Goal: Task Accomplishment & Management: Manage account settings

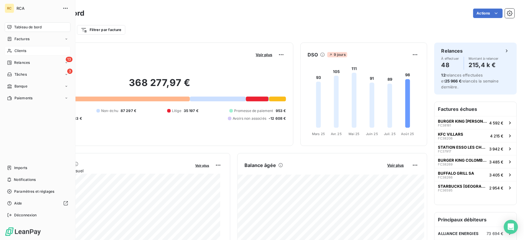
click at [18, 48] on span "Clients" at bounding box center [20, 50] width 12 height 5
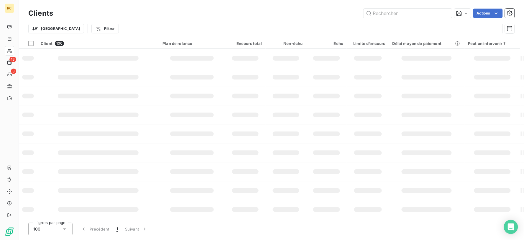
click at [406, 10] on input "text" at bounding box center [408, 13] width 88 height 9
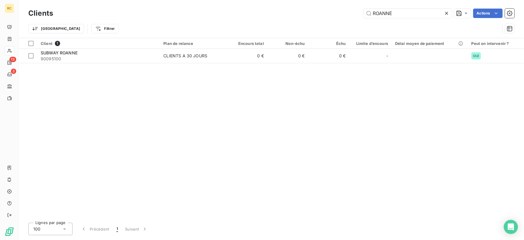
type input "ROANNE"
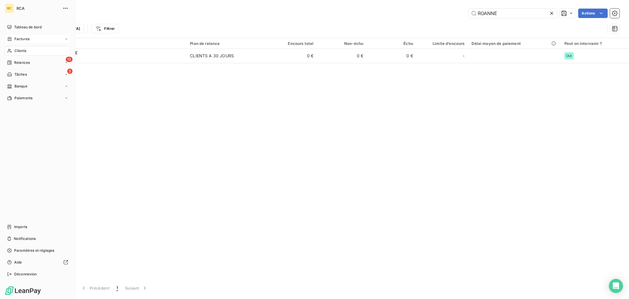
click at [13, 39] on div "Factures" at bounding box center [18, 38] width 22 height 5
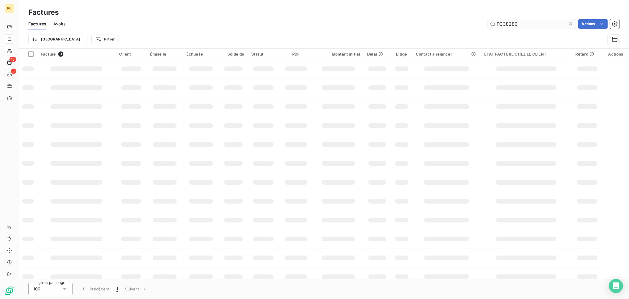
drag, startPoint x: 520, startPoint y: 24, endPoint x: 493, endPoint y: 24, distance: 27.2
click at [493, 24] on input "FC38280" at bounding box center [532, 23] width 88 height 9
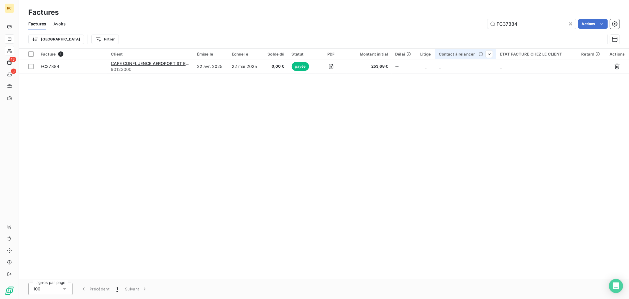
type input "FC37884"
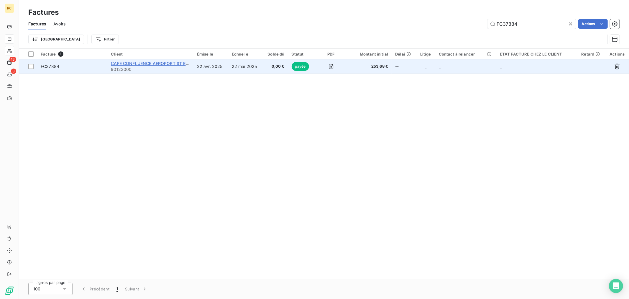
click at [172, 65] on span "CAFE CONFLUENCE AEROPORT ST EXUPERY" at bounding box center [156, 63] width 91 height 5
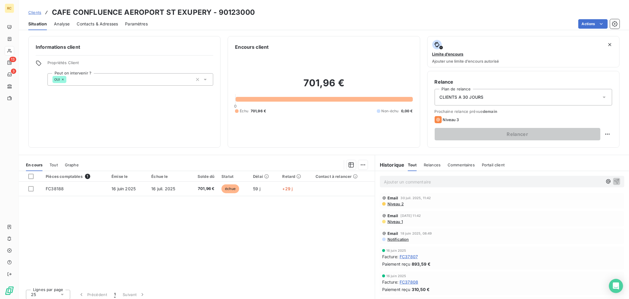
click at [99, 22] on span "Contacts & Adresses" at bounding box center [97, 24] width 41 height 6
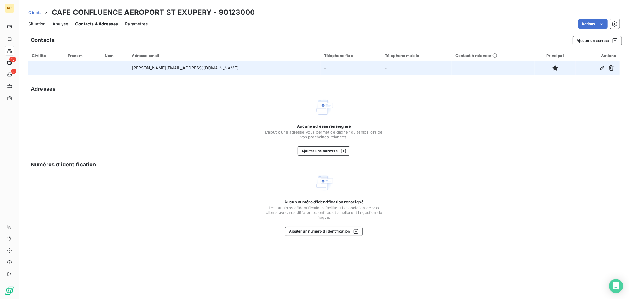
click at [524, 69] on div at bounding box center [597, 67] width 37 height 9
click at [524, 68] on icon "button" at bounding box center [602, 68] width 6 height 6
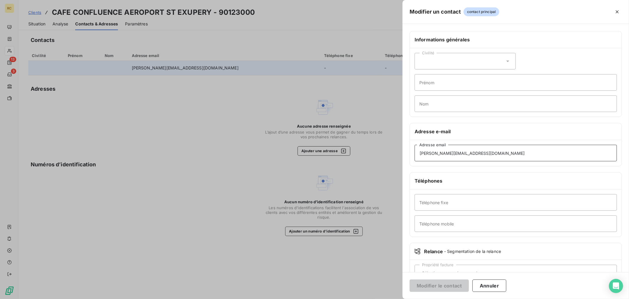
drag, startPoint x: 462, startPoint y: 153, endPoint x: 383, endPoint y: 155, distance: 78.2
click at [391, 239] on div "Modifier un contact contact principal Informations générales Civilité Prénom No…" at bounding box center [314, 299] width 629 height 0
paste input "[EMAIL_ADDRESS][DOMAIN_NAME]."
type input "[EMAIL_ADDRESS][DOMAIN_NAME]"
click at [443, 239] on button "Modifier le contact" at bounding box center [439, 285] width 59 height 12
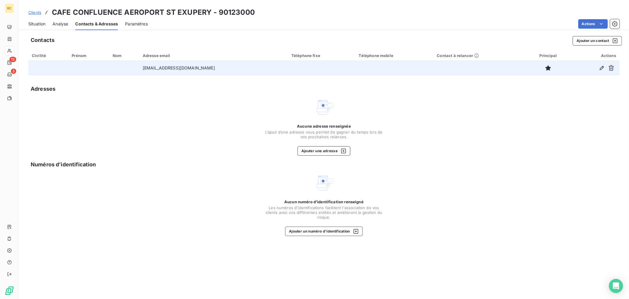
click at [64, 23] on span "Analyse" at bounding box center [61, 24] width 16 height 6
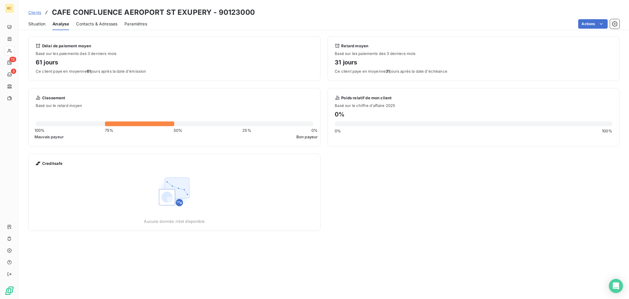
click at [83, 21] on span "Contacts & Adresses" at bounding box center [96, 24] width 41 height 6
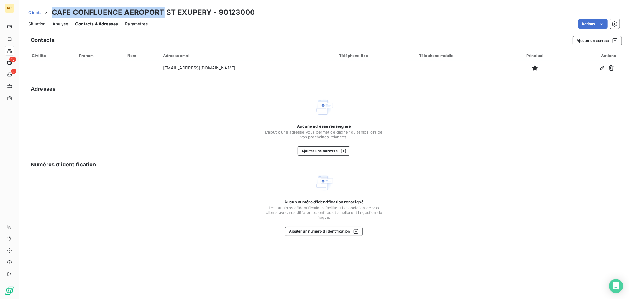
drag, startPoint x: 52, startPoint y: 13, endPoint x: 161, endPoint y: 13, distance: 108.6
click at [161, 13] on h3 "CAFE CONFLUENCE AEROPORT ST EXUPERY - 90123000" at bounding box center [153, 12] width 203 height 11
copy h3 "CAFE CONFLUENCE AEROPORT"
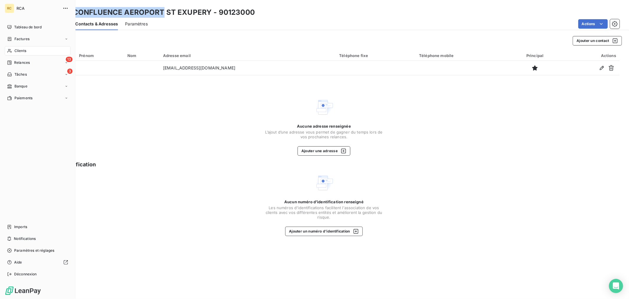
click at [16, 50] on span "Clients" at bounding box center [20, 50] width 12 height 5
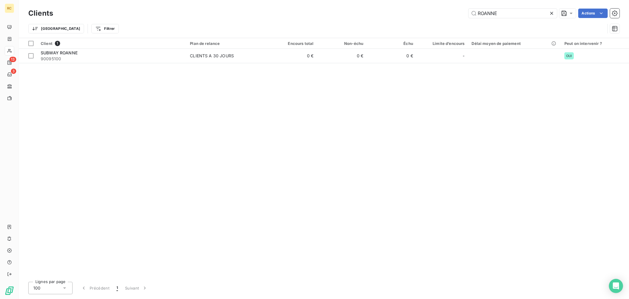
drag, startPoint x: 512, startPoint y: 15, endPoint x: 438, endPoint y: 19, distance: 74.4
click at [438, 19] on div "Clients ROANNE Actions" at bounding box center [323, 13] width 591 height 12
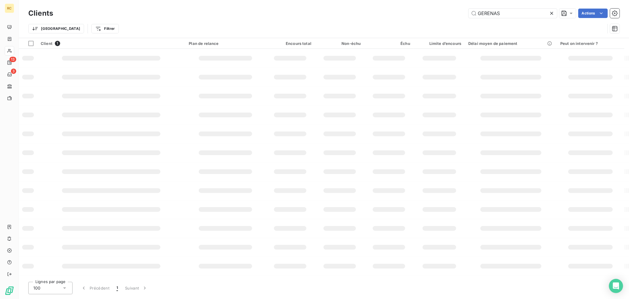
type input "GERENAS"
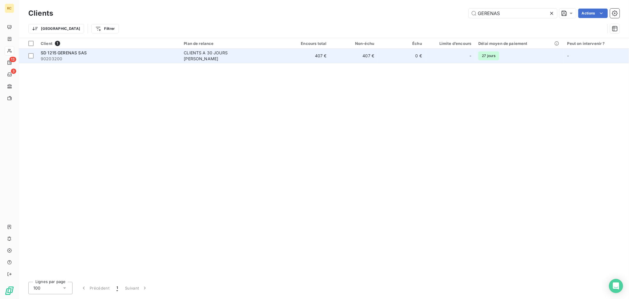
click at [278, 54] on td "CLIENTS A 30 JOURS [PERSON_NAME]" at bounding box center [231, 56] width 102 height 14
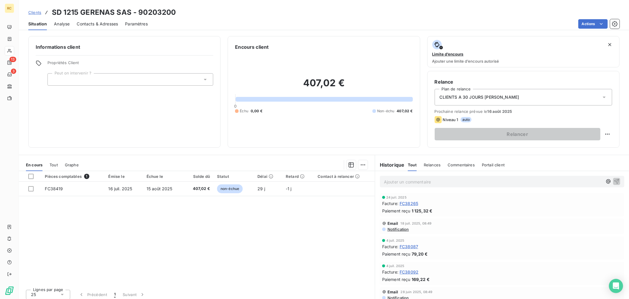
click at [90, 24] on span "Contacts & Adresses" at bounding box center [97, 24] width 41 height 6
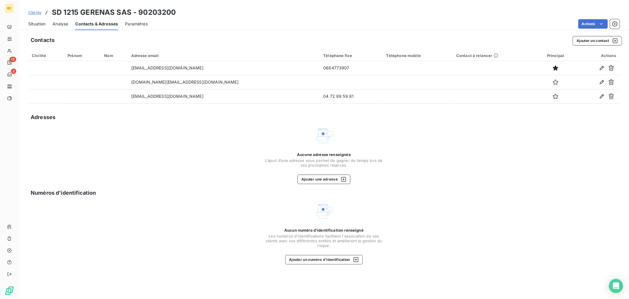
click at [37, 13] on span "Clients" at bounding box center [34, 12] width 13 height 5
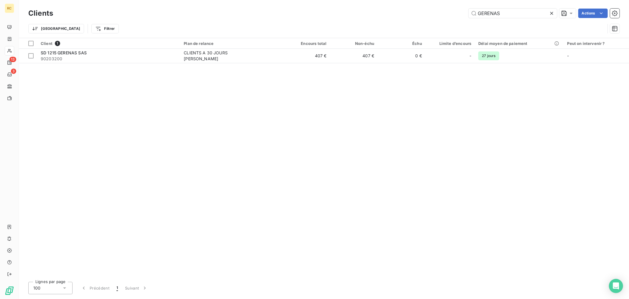
drag, startPoint x: 510, startPoint y: 10, endPoint x: 445, endPoint y: 12, distance: 64.3
click at [447, 12] on div "GERENAS Actions" at bounding box center [340, 13] width 560 height 9
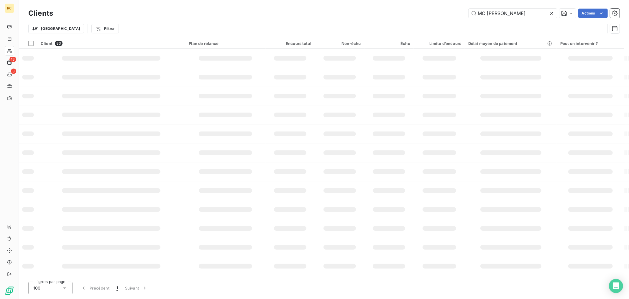
type input "MC [PERSON_NAME]"
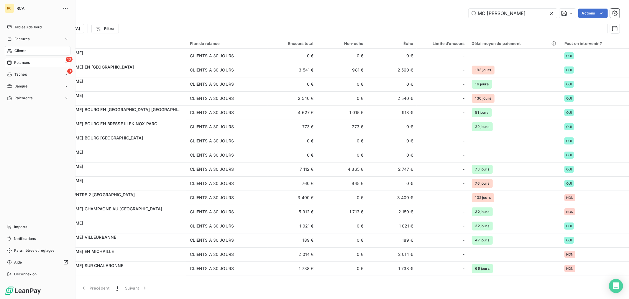
click at [37, 61] on div "13 Relances" at bounding box center [38, 62] width 66 height 9
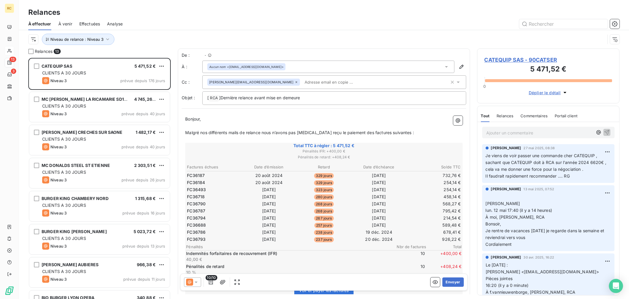
scroll to position [236, 137]
click at [96, 23] on span "Effectuées" at bounding box center [89, 24] width 21 height 6
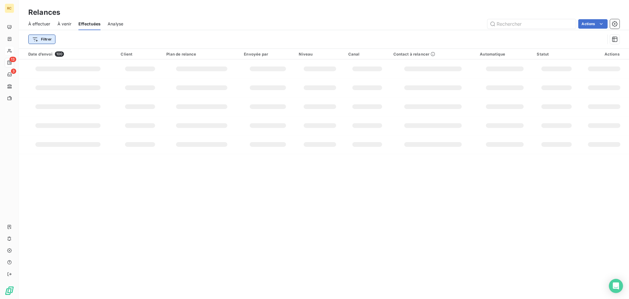
click at [46, 39] on html "RC 13 3 Relances À effectuer À venir Effectuées Analyse Actions Filtrer Date d’…" at bounding box center [314, 149] width 629 height 299
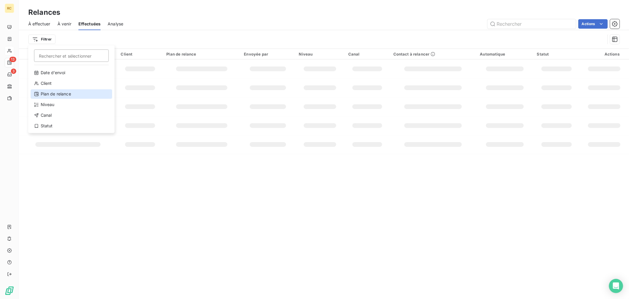
click at [57, 91] on div "Plan de relance" at bounding box center [72, 93] width 82 height 9
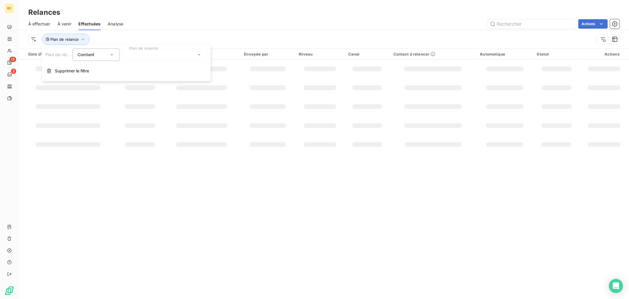
click at [142, 54] on div at bounding box center [164, 54] width 85 height 12
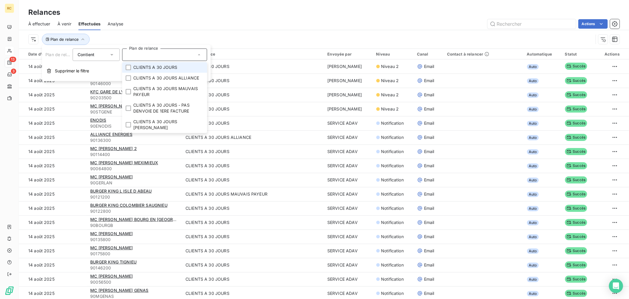
click at [95, 58] on div "Contient" at bounding box center [93, 54] width 31 height 8
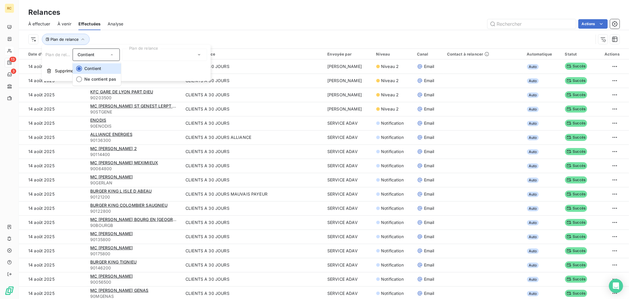
click at [152, 57] on div at bounding box center [164, 54] width 85 height 12
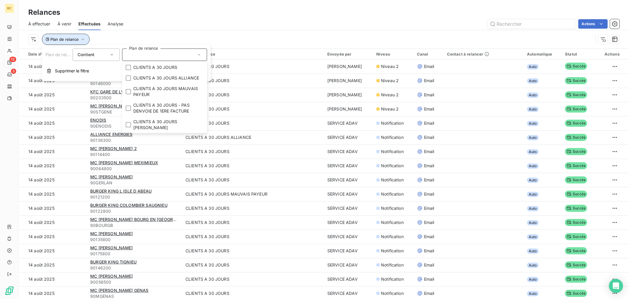
click at [69, 37] on span "Plan de relance" at bounding box center [64, 39] width 28 height 5
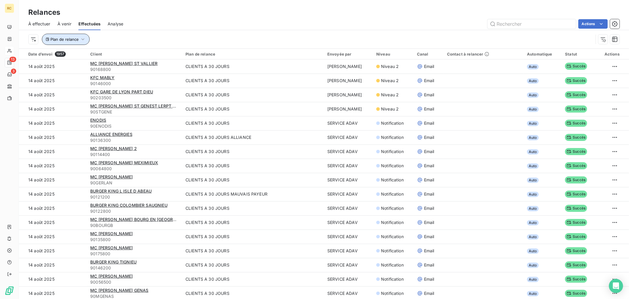
click at [70, 36] on button "Plan de relance" at bounding box center [66, 39] width 48 height 11
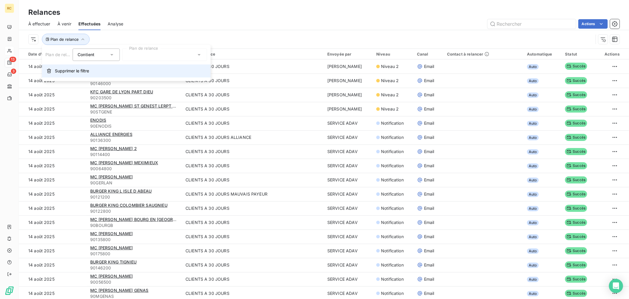
click at [78, 74] on button "Supprimer le filtre" at bounding box center [126, 70] width 169 height 13
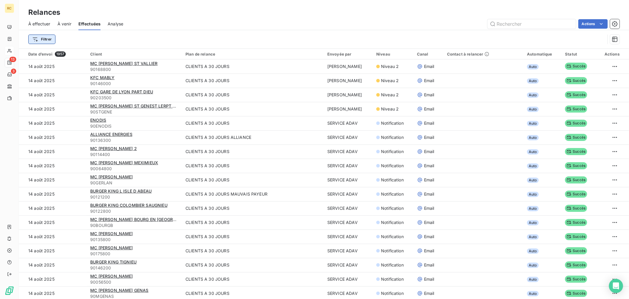
click at [45, 38] on html "RC 13 3 Relances À effectuer À venir Effectuées Analyse Actions Filtrer Date d’…" at bounding box center [314, 149] width 629 height 299
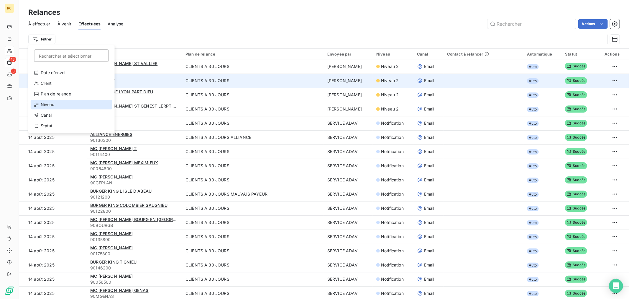
drag, startPoint x: 63, startPoint y: 101, endPoint x: 141, endPoint y: 74, distance: 82.9
click at [63, 101] on div "Niveau" at bounding box center [72, 104] width 82 height 9
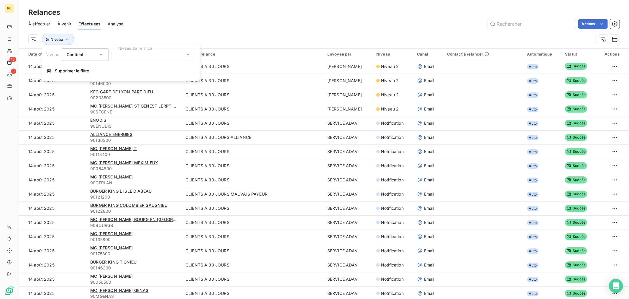
click at [138, 48] on div at bounding box center [153, 54] width 85 height 12
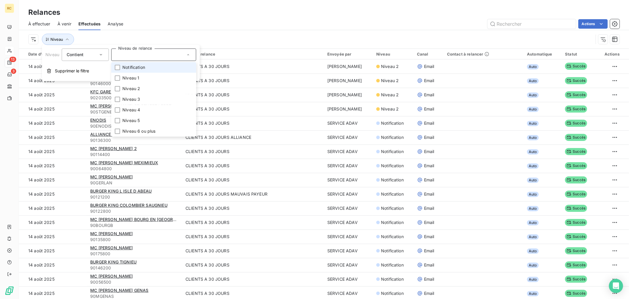
click at [136, 67] on span "Notification" at bounding box center [133, 67] width 23 height 6
click at [180, 31] on div "Niveau : Notification" at bounding box center [323, 39] width 591 height 18
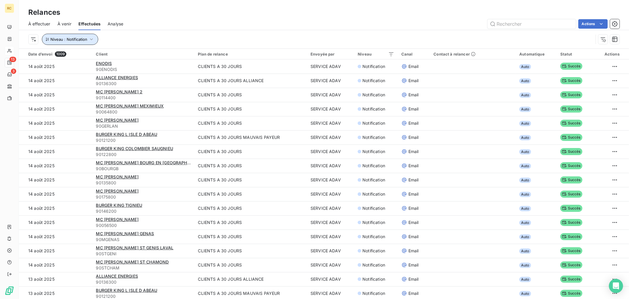
click at [84, 41] on span "Niveau : Notification" at bounding box center [68, 39] width 37 height 5
click at [201, 33] on div "Niveau : Notification" at bounding box center [323, 39] width 591 height 18
click at [32, 37] on html "RC 13 3 Relances À effectuer À venir Effectuées Analyse Actions Niveau : Notifi…" at bounding box center [314, 149] width 629 height 299
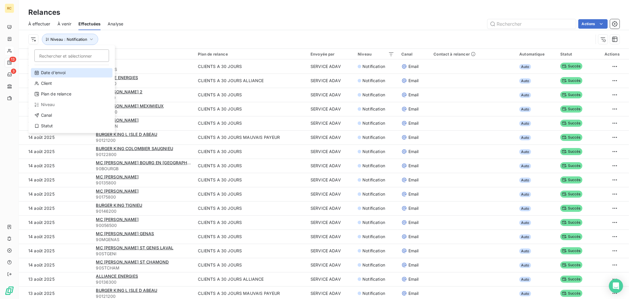
click at [63, 71] on div "Date d’envoi" at bounding box center [72, 72] width 82 height 9
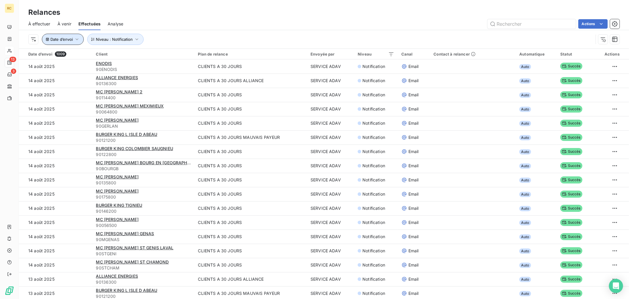
click at [75, 39] on icon "button" at bounding box center [77, 39] width 6 height 6
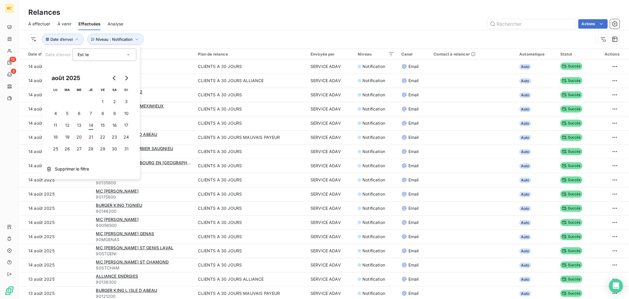
click at [106, 54] on div "Est le eq" at bounding box center [102, 54] width 48 height 8
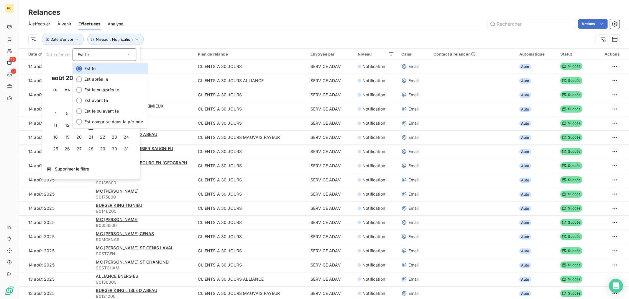
click at [108, 53] on div "Est le" at bounding box center [102, 54] width 48 height 8
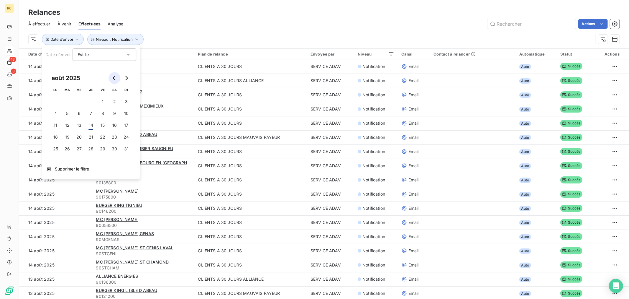
click at [114, 78] on icon "Go to previous month" at bounding box center [114, 78] width 5 height 5
click at [113, 78] on icon "Go to previous month" at bounding box center [114, 78] width 5 height 5
click at [113, 78] on icon "Go to previous month" at bounding box center [114, 78] width 3 height 5
click at [80, 147] on button "28" at bounding box center [79, 149] width 12 height 12
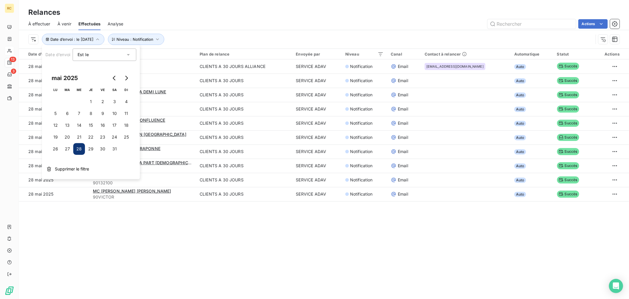
click at [454, 27] on div "Actions" at bounding box center [374, 23] width 489 height 9
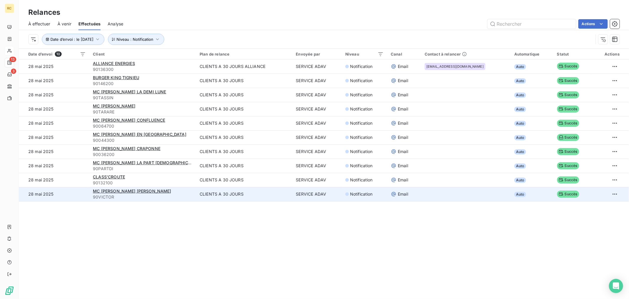
click at [176, 195] on span "90VICTOR" at bounding box center [143, 197] width 100 height 6
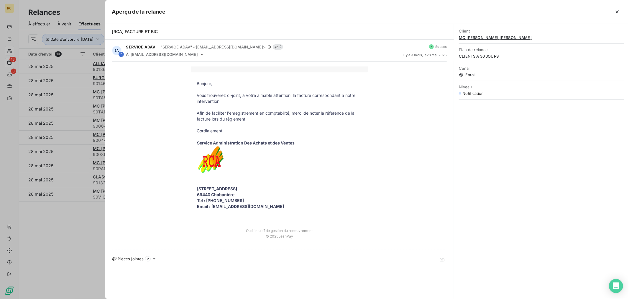
click at [88, 158] on div at bounding box center [314, 149] width 629 height 299
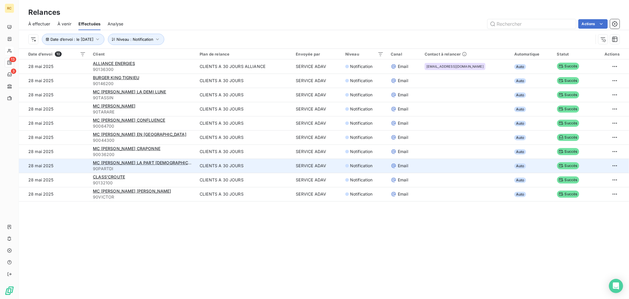
click at [184, 163] on div "MC [PERSON_NAME] LA PART [DEMOGRAPHIC_DATA]" at bounding box center [143, 163] width 100 height 6
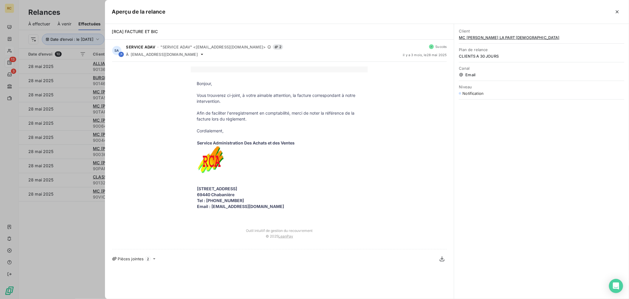
click at [65, 239] on div at bounding box center [314, 149] width 629 height 299
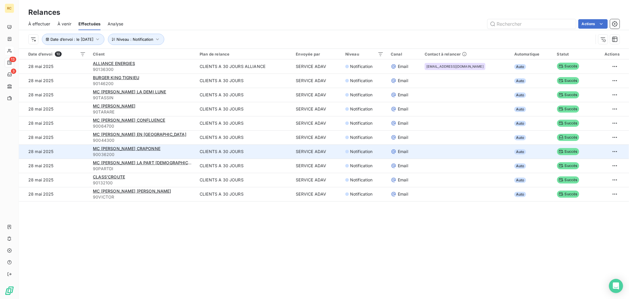
click at [211, 148] on td "CLIENTS A 30 JOURS" at bounding box center [244, 151] width 96 height 14
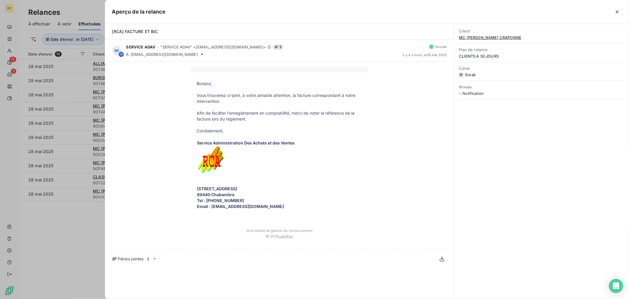
click at [73, 222] on div at bounding box center [314, 149] width 629 height 299
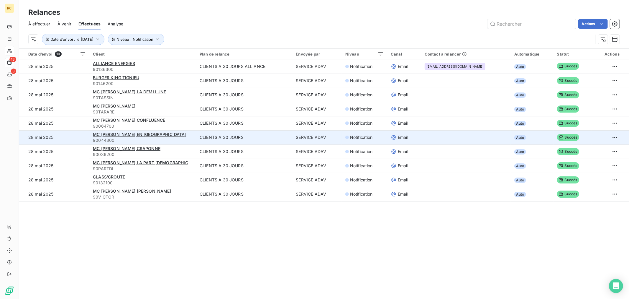
click at [234, 133] on td "CLIENTS A 30 JOURS" at bounding box center [244, 137] width 96 height 14
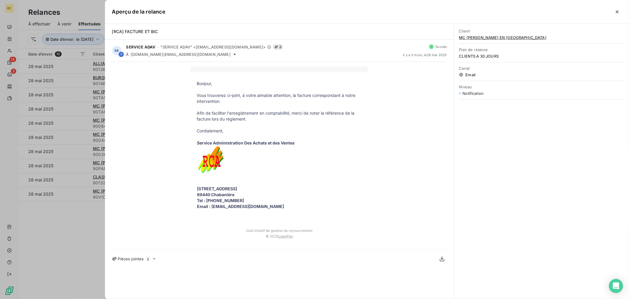
click at [72, 225] on div at bounding box center [314, 149] width 629 height 299
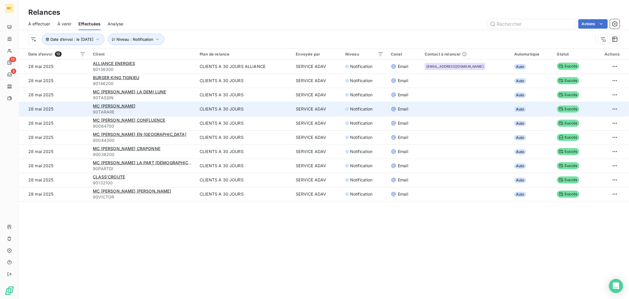
click at [190, 107] on div "MC [PERSON_NAME]" at bounding box center [143, 106] width 100 height 6
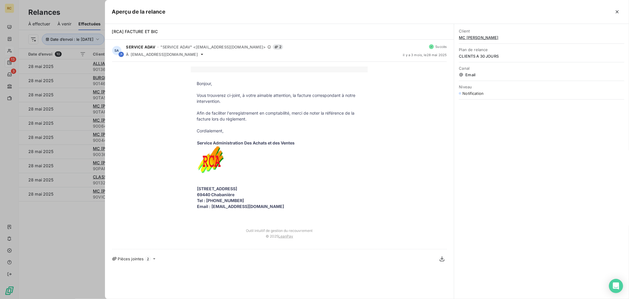
click at [89, 220] on div at bounding box center [314, 149] width 629 height 299
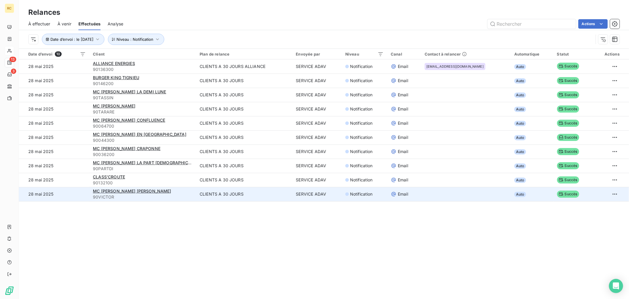
click at [193, 195] on span "90VICTOR" at bounding box center [143, 197] width 100 height 6
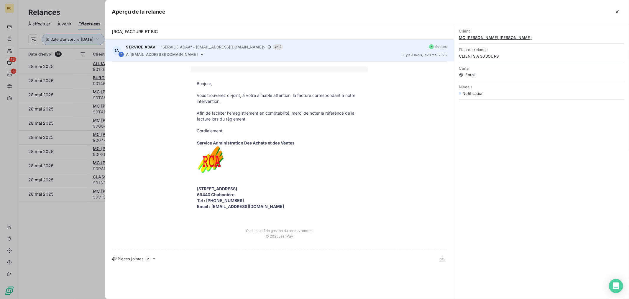
click at [177, 55] on div "À [EMAIL_ADDRESS][DOMAIN_NAME]" at bounding box center [262, 54] width 272 height 5
click at [200, 55] on icon at bounding box center [202, 54] width 5 height 5
click at [200, 54] on icon at bounding box center [202, 54] width 5 height 5
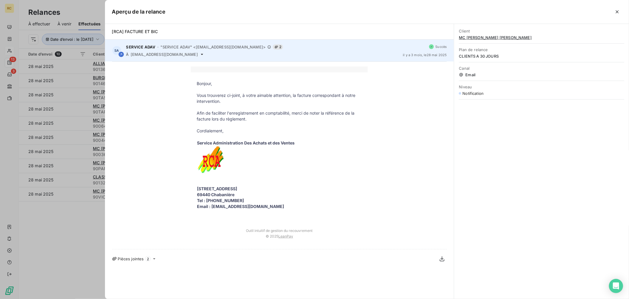
click at [201, 54] on icon at bounding box center [202, 54] width 2 height 1
click at [200, 53] on icon at bounding box center [202, 54] width 5 height 5
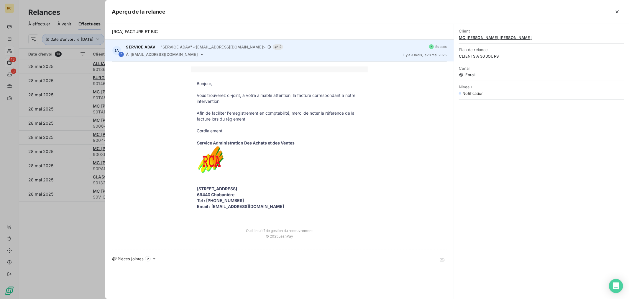
click at [234, 46] on span ""SERVICE ADAV" <[EMAIL_ADDRESS][DOMAIN_NAME]>" at bounding box center [212, 47] width 105 height 5
click at [275, 46] on icon at bounding box center [276, 46] width 3 height 3
click at [273, 46] on span "2" at bounding box center [278, 46] width 10 height 5
click at [200, 53] on icon at bounding box center [202, 54] width 5 height 5
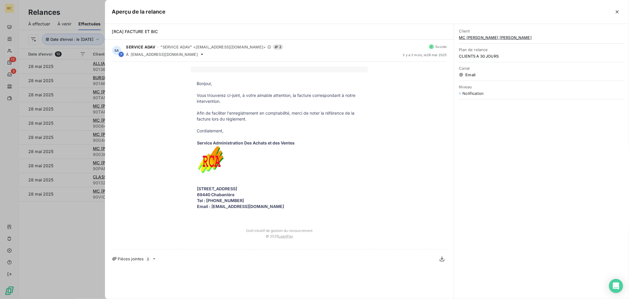
click at [81, 222] on div at bounding box center [314, 149] width 629 height 299
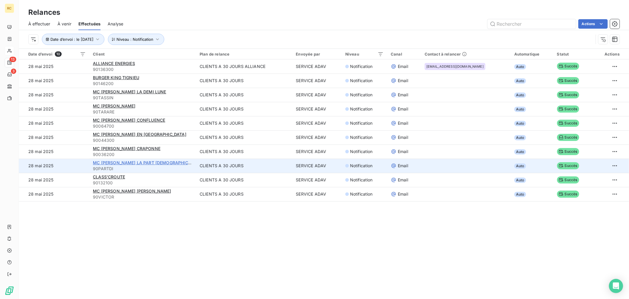
click at [131, 161] on span "MC [PERSON_NAME] LA PART [DEMOGRAPHIC_DATA]" at bounding box center [147, 162] width 109 height 5
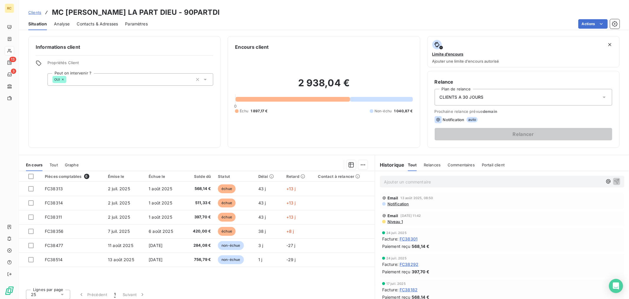
click at [104, 28] on div "Contacts & Adresses" at bounding box center [97, 24] width 41 height 12
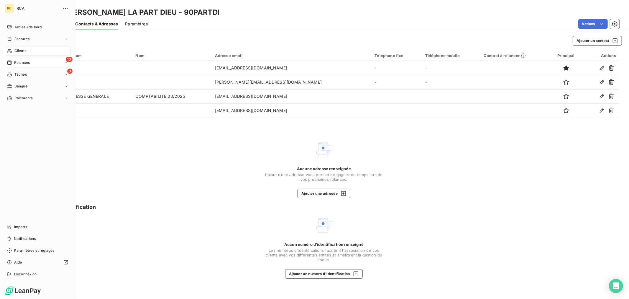
click at [13, 64] on div "Relances" at bounding box center [18, 62] width 23 height 5
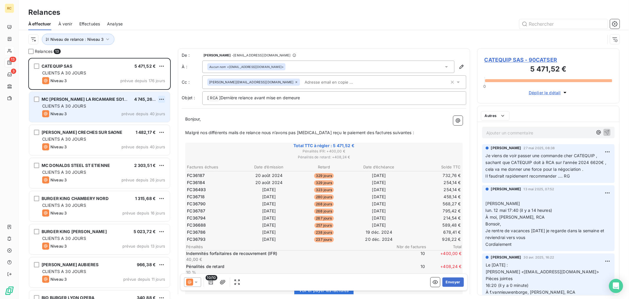
scroll to position [236, 137]
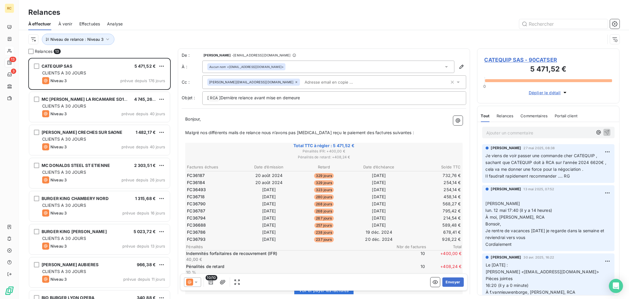
click at [89, 24] on span "Effectuées" at bounding box center [89, 24] width 21 height 6
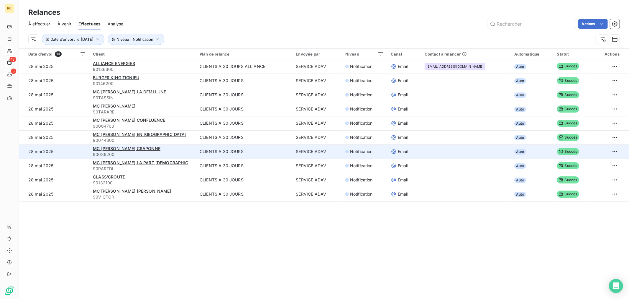
click at [158, 147] on div "MC [PERSON_NAME] CRAPONNE" at bounding box center [143, 148] width 100 height 6
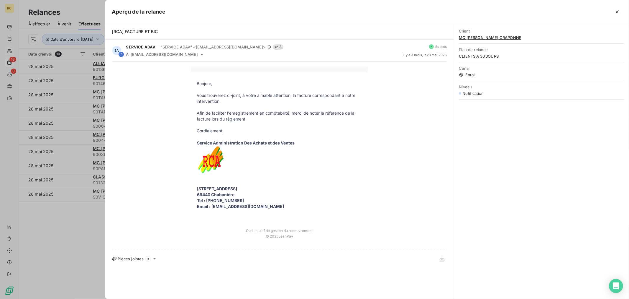
click at [77, 217] on div at bounding box center [314, 149] width 629 height 299
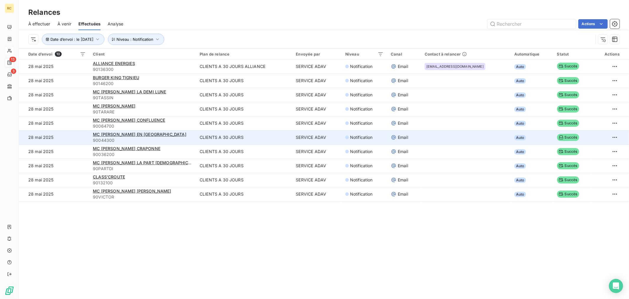
click at [187, 135] on div "MC [PERSON_NAME] EN [GEOGRAPHIC_DATA]" at bounding box center [143, 134] width 100 height 6
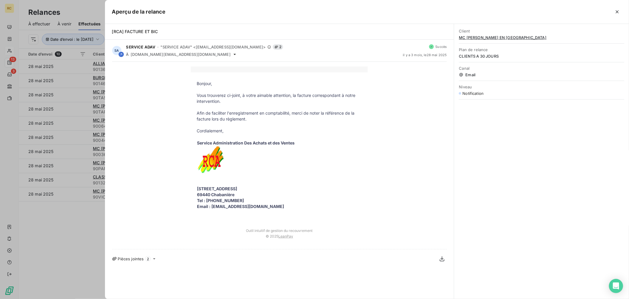
click at [76, 229] on div at bounding box center [314, 149] width 629 height 299
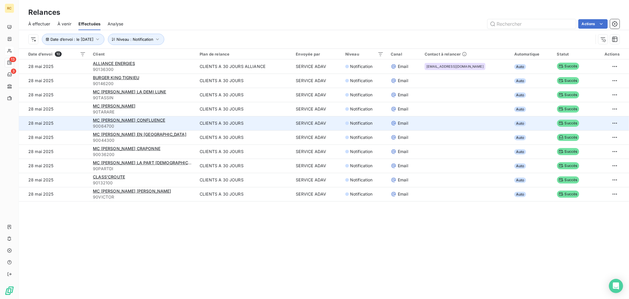
click at [175, 117] on div "MC [PERSON_NAME] CONFLUENCE" at bounding box center [143, 120] width 100 height 6
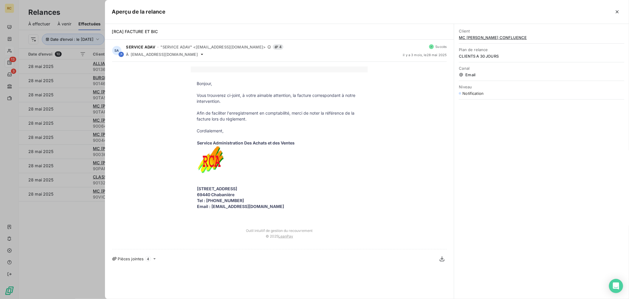
click at [496, 38] on span "MC [PERSON_NAME] CONFLUENCE" at bounding box center [541, 37] width 165 height 5
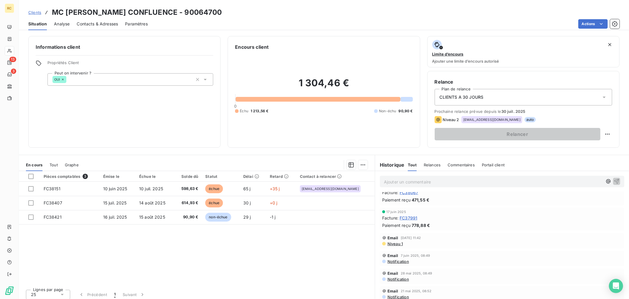
scroll to position [347, 0]
click at [55, 162] on span "Tout" at bounding box center [54, 164] width 8 height 5
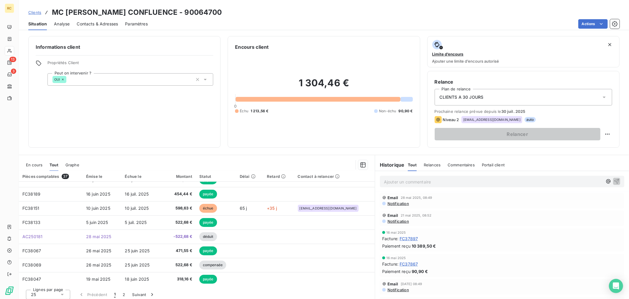
scroll to position [381, 0]
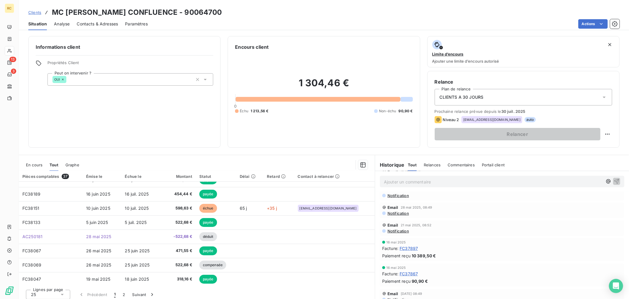
click at [399, 212] on span "Notification" at bounding box center [398, 213] width 22 height 5
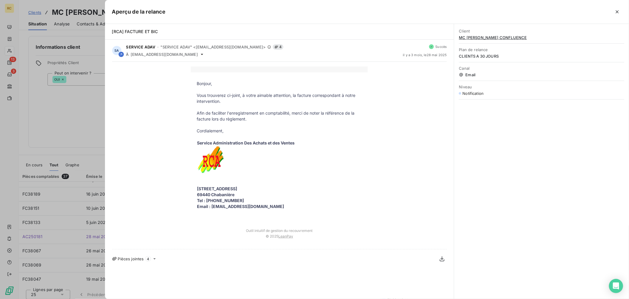
click at [263, 116] on p "Afin de faciliter l'enregistrement en comptabilité, merci de noter la référence…" at bounding box center [279, 116] width 165 height 12
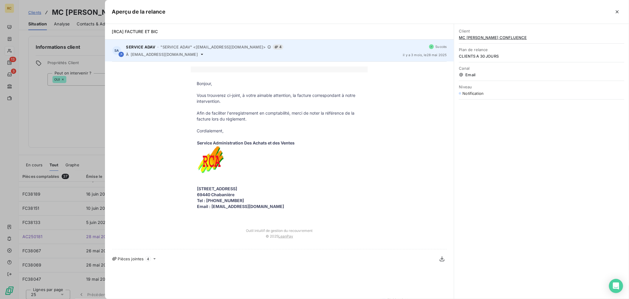
click at [273, 47] on span "4" at bounding box center [278, 46] width 11 height 5
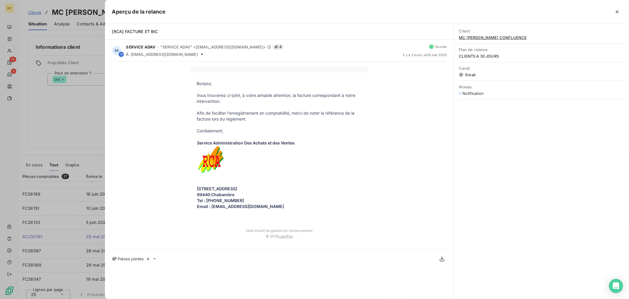
click at [154, 239] on icon at bounding box center [154, 258] width 5 height 5
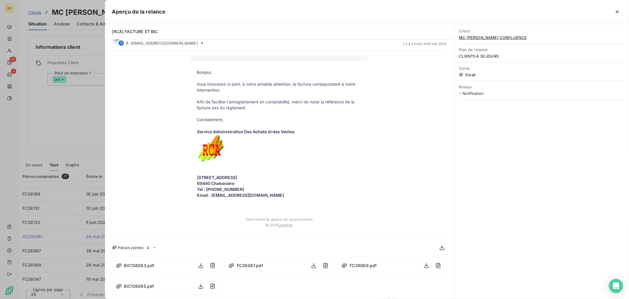
click at [73, 139] on div at bounding box center [314, 149] width 629 height 299
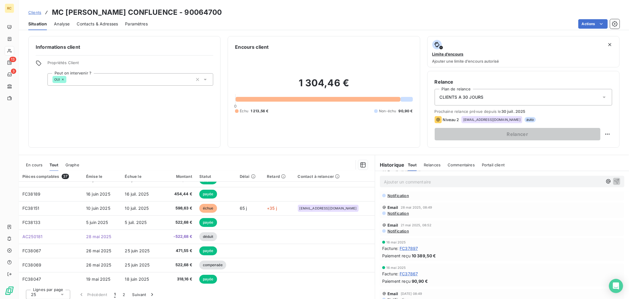
click at [39, 165] on span "En cours" at bounding box center [34, 164] width 17 height 5
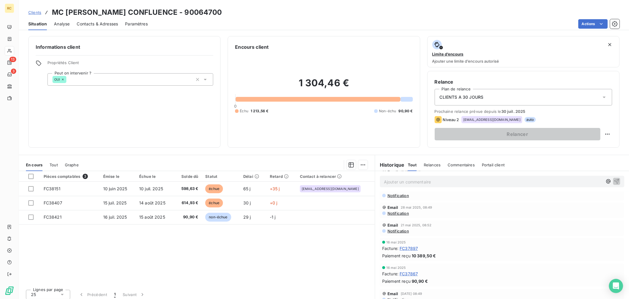
click at [56, 166] on span "Tout" at bounding box center [54, 164] width 8 height 5
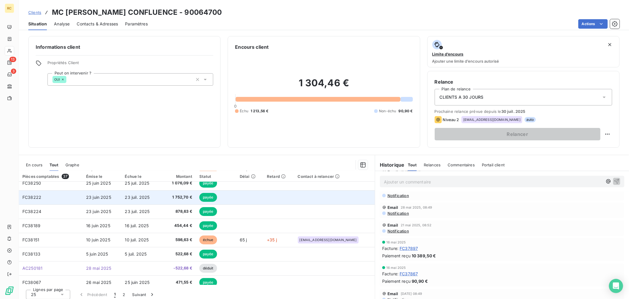
scroll to position [0, 0]
